Goal: Information Seeking & Learning: Learn about a topic

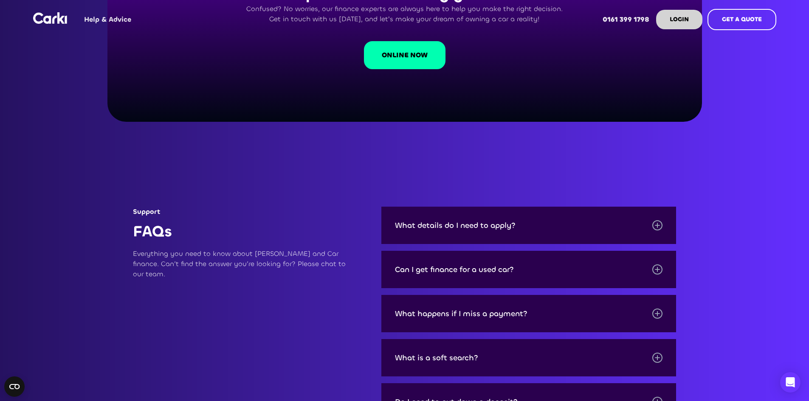
scroll to position [1013, 0]
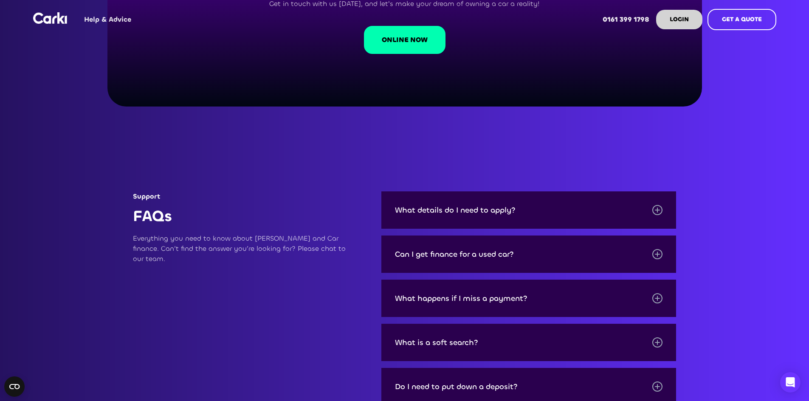
click at [537, 215] on div at bounding box center [657, 210] width 10 height 10
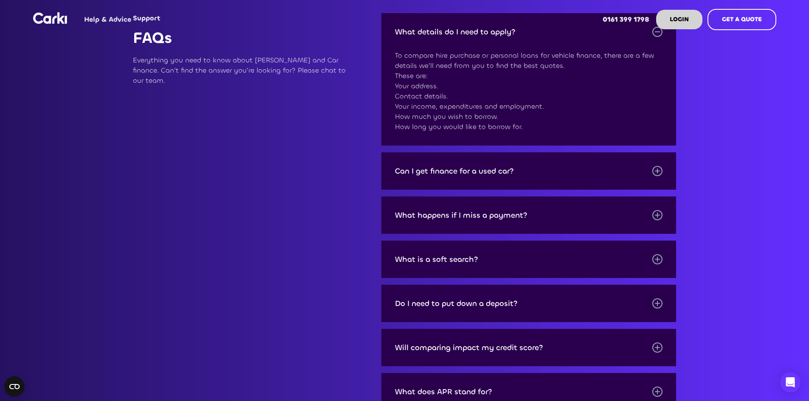
scroll to position [1203, 0]
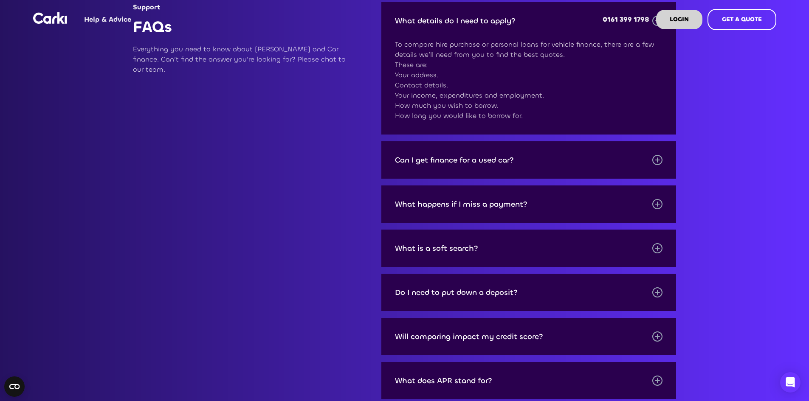
click at [537, 248] on div at bounding box center [657, 248] width 10 height 10
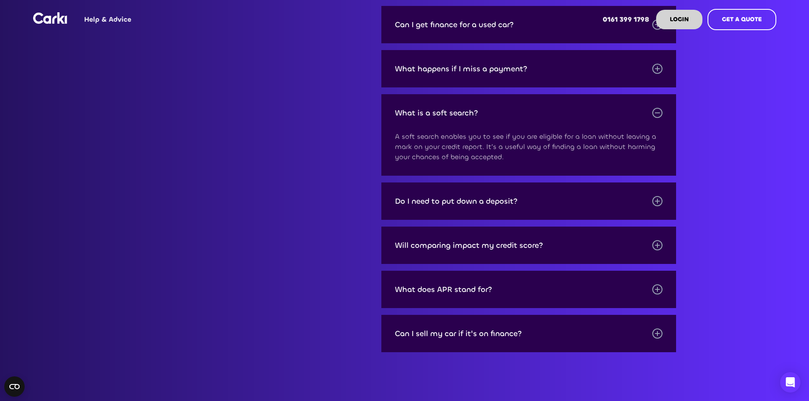
scroll to position [1392, 0]
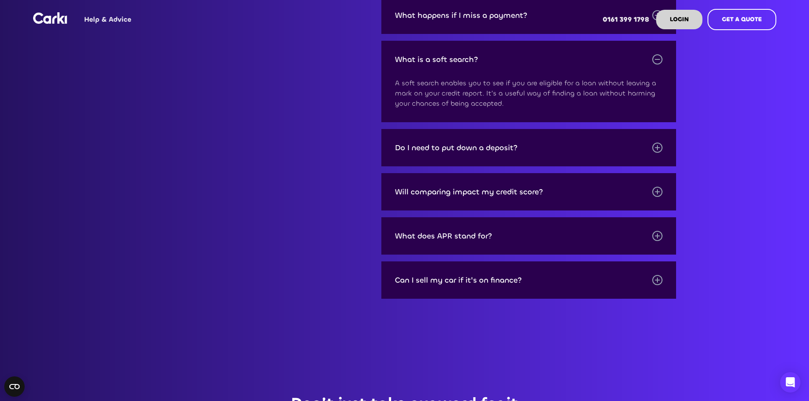
click at [537, 197] on div at bounding box center [657, 192] width 10 height 10
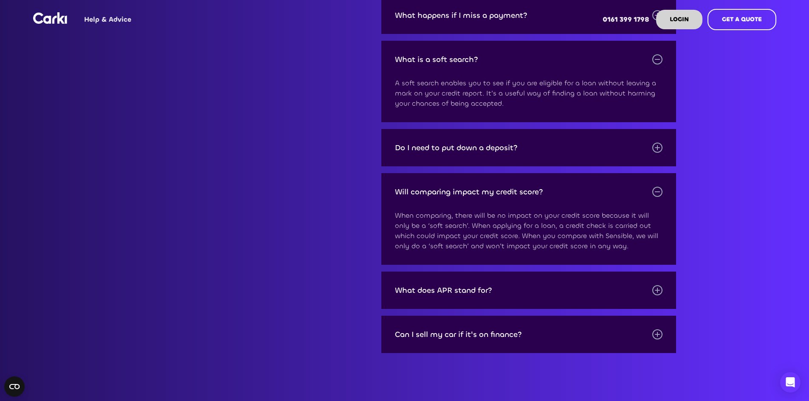
click at [537, 248] on div at bounding box center [657, 290] width 10 height 10
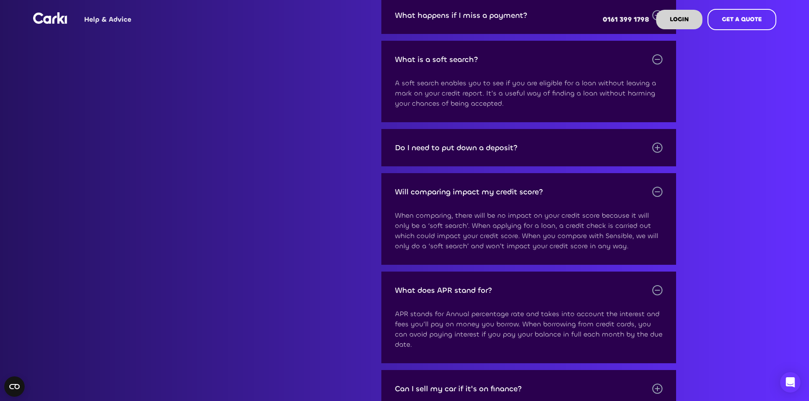
scroll to position [1550, 0]
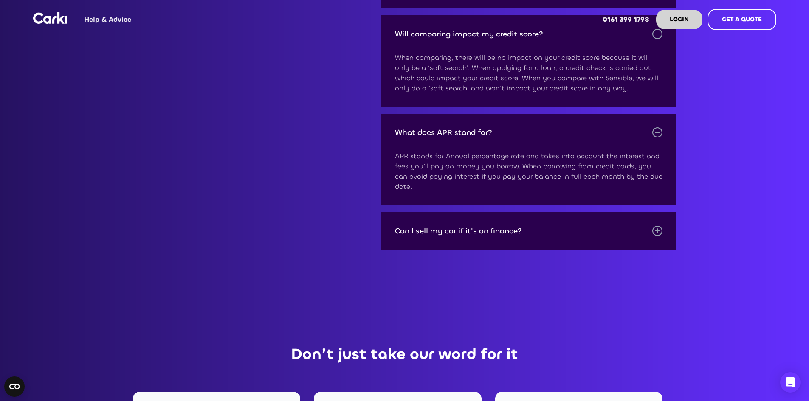
click at [537, 234] on div at bounding box center [657, 231] width 1 height 5
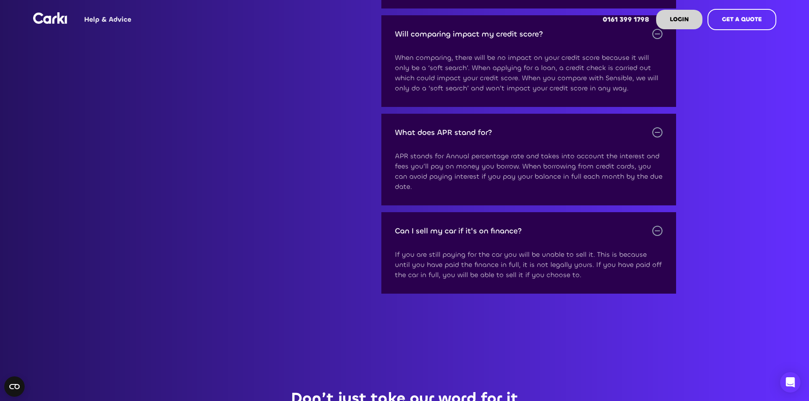
click at [537, 231] on div at bounding box center [657, 231] width 5 height 1
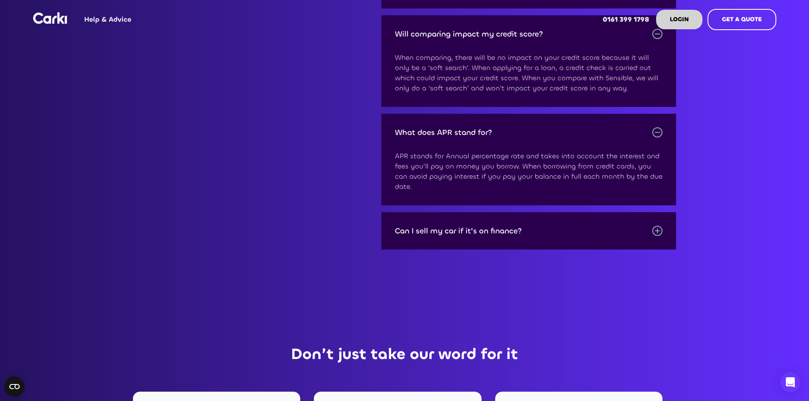
click at [537, 138] on div at bounding box center [657, 132] width 10 height 10
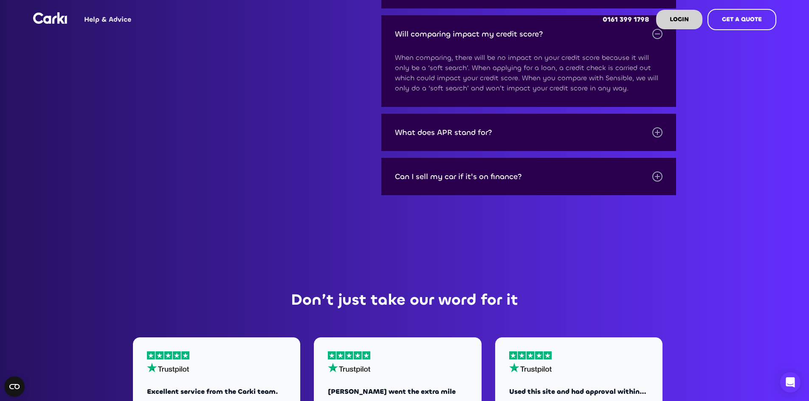
click at [537, 34] on div at bounding box center [657, 34] width 5 height 1
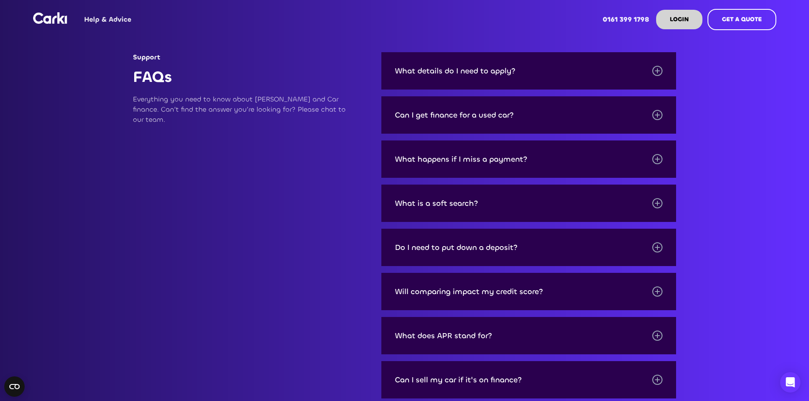
scroll to position [1073, 0]
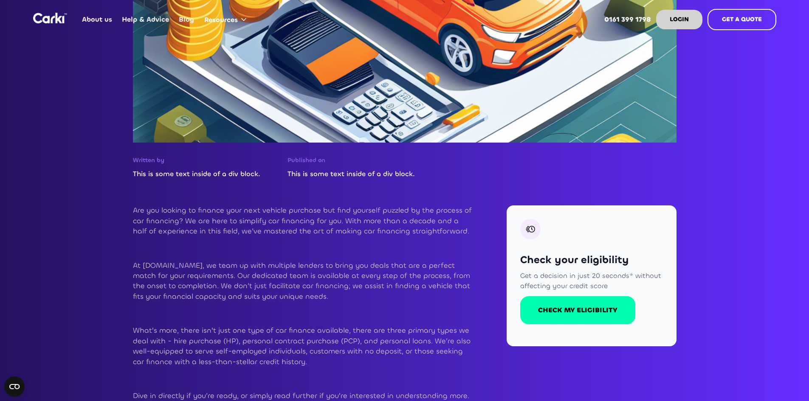
scroll to position [247, 0]
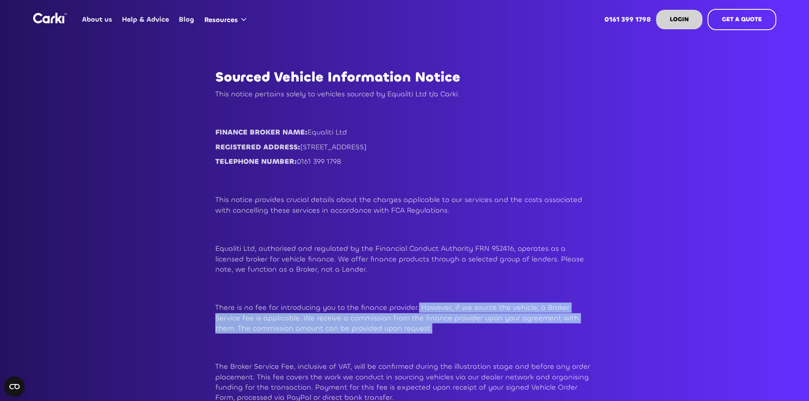
drag, startPoint x: 416, startPoint y: 308, endPoint x: 395, endPoint y: 325, distance: 27.1
click at [395, 325] on p "There is no fee for introducing you to the finance provider. However, if we sou…" at bounding box center [404, 318] width 379 height 31
copy p "However, if we source the vehicle, a Broker Service fee is applicable. We recei…"
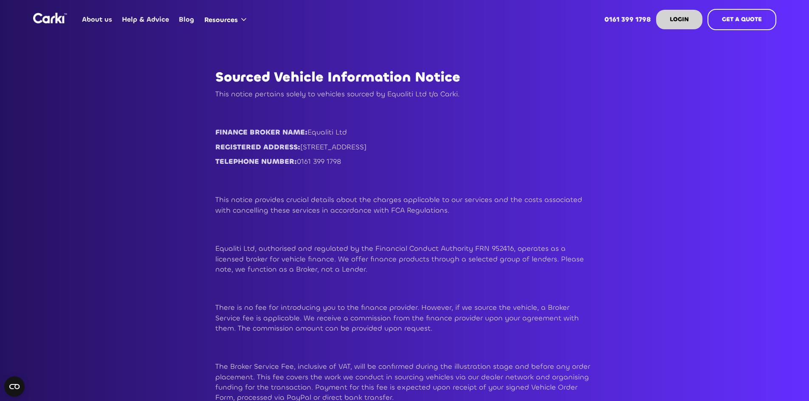
click at [532, 208] on p "This notice provides crucial details about the charges applicable to our servic…" at bounding box center [404, 205] width 379 height 21
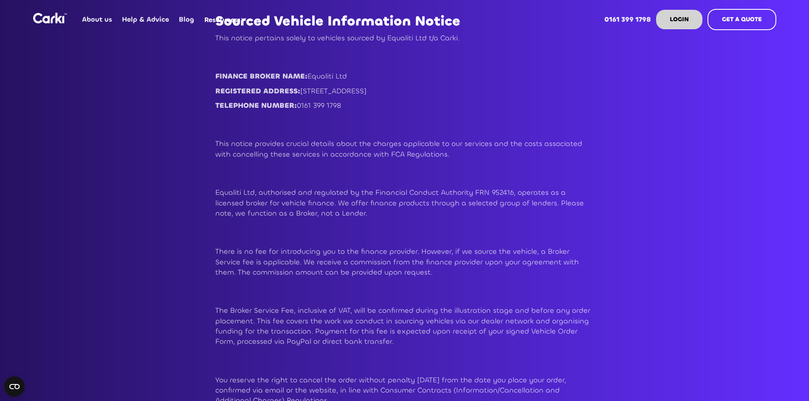
scroll to position [64, 0]
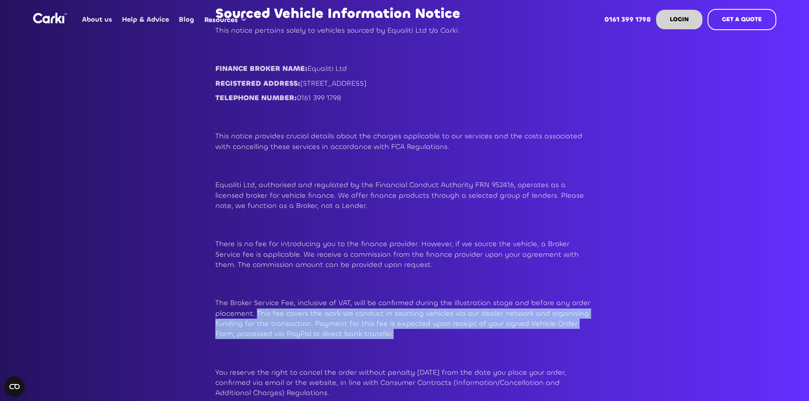
drag, startPoint x: 258, startPoint y: 313, endPoint x: 383, endPoint y: 334, distance: 126.5
click at [383, 334] on p "The Broker Service Fee, inclusive of VAT, will be confirmed during the illustra…" at bounding box center [404, 318] width 379 height 41
copy p "This fee covers the work we conduct in sourcing vehicles via our dealer network…"
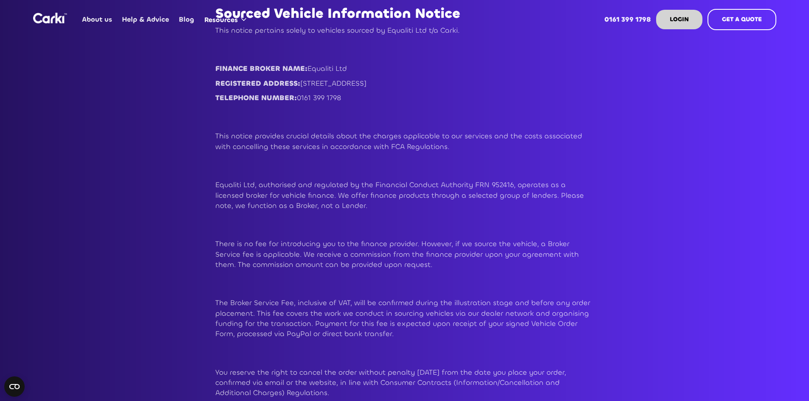
click at [211, 284] on div "Sourced Vehicle Information Notice This notice pertains solely to vehicles sour…" at bounding box center [404, 296] width 399 height 598
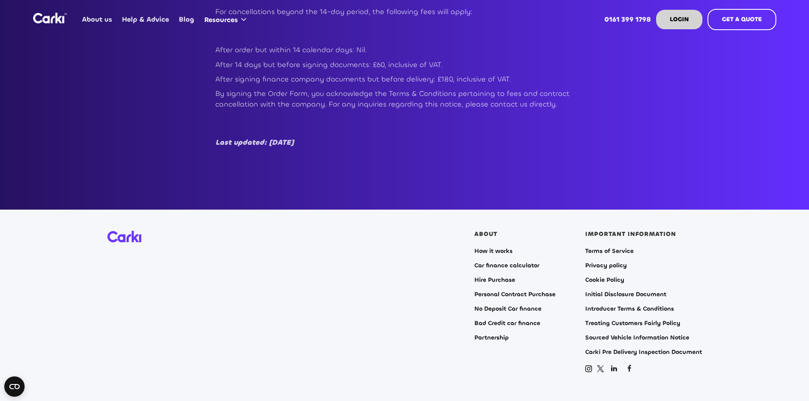
scroll to position [491, 0]
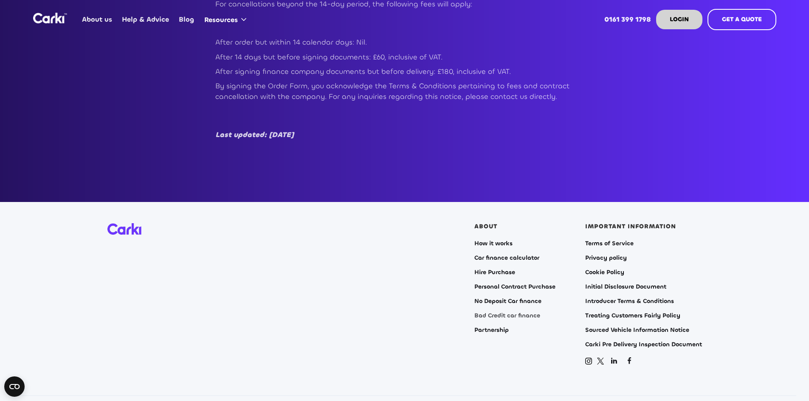
click at [498, 316] on link "Bad Credit car finance" at bounding box center [507, 316] width 66 height 7
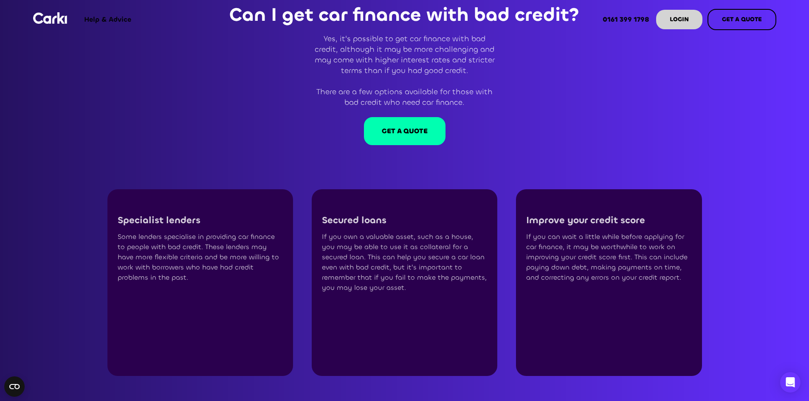
scroll to position [985, 0]
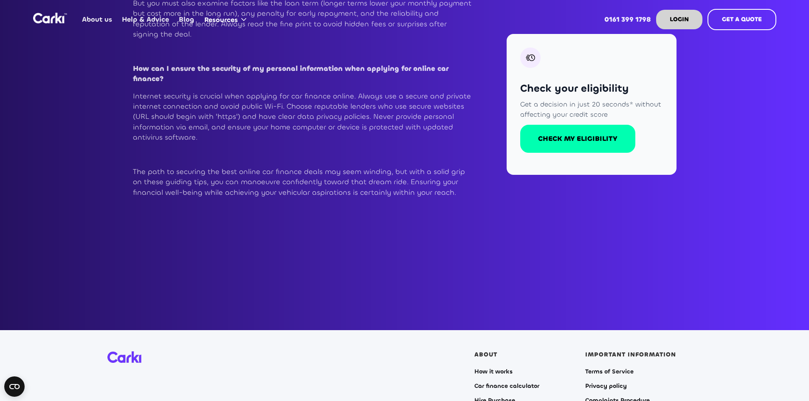
scroll to position [951, 0]
